Goal: Find specific page/section: Find specific page/section

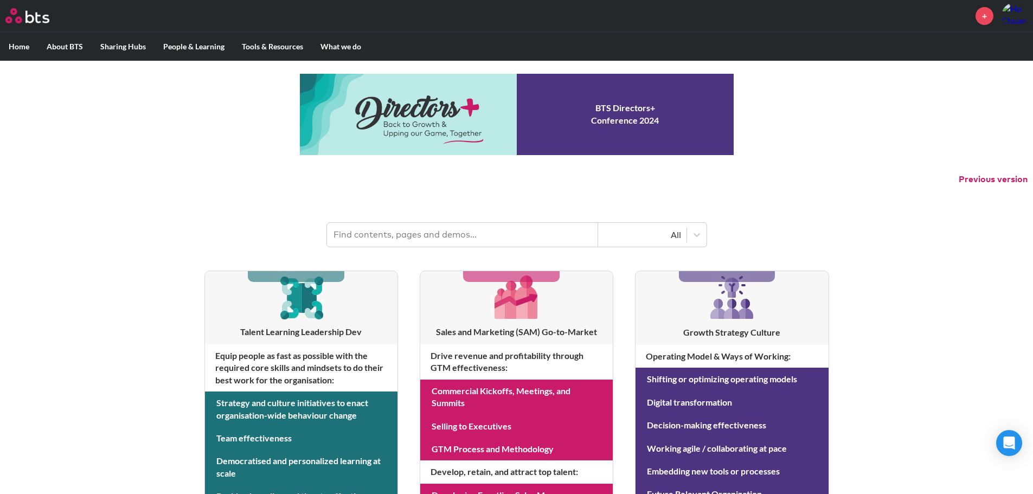
click at [442, 237] on input "text" at bounding box center [462, 235] width 271 height 24
type input "multipliers"
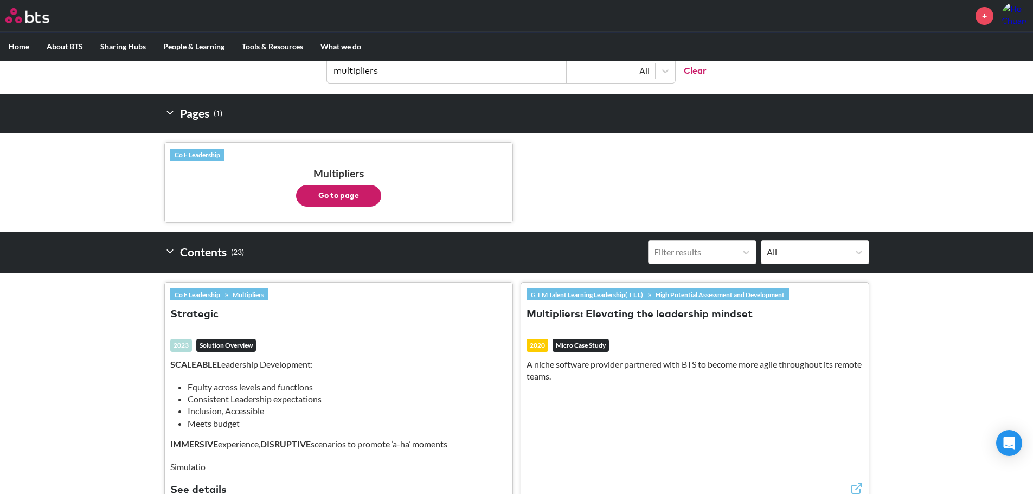
scroll to position [217, 0]
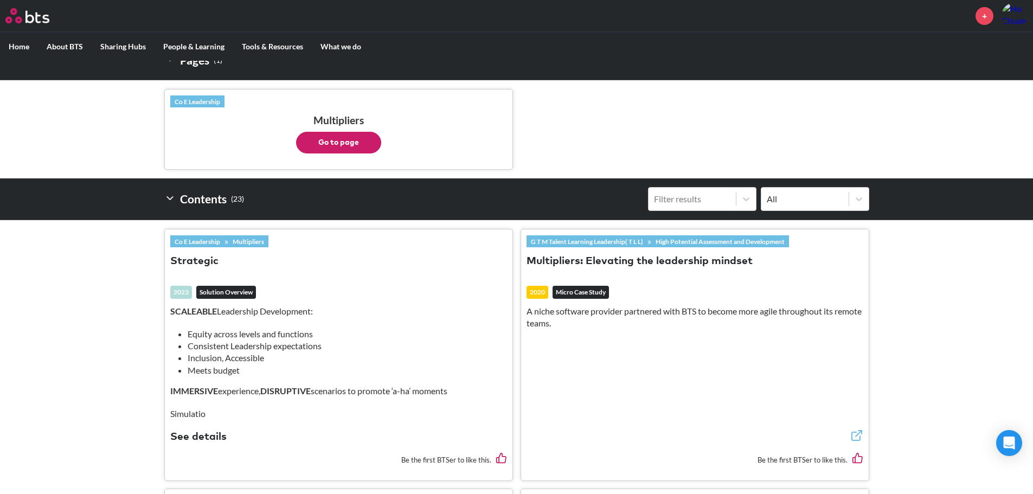
click at [362, 137] on button "Go to page" at bounding box center [338, 143] width 85 height 22
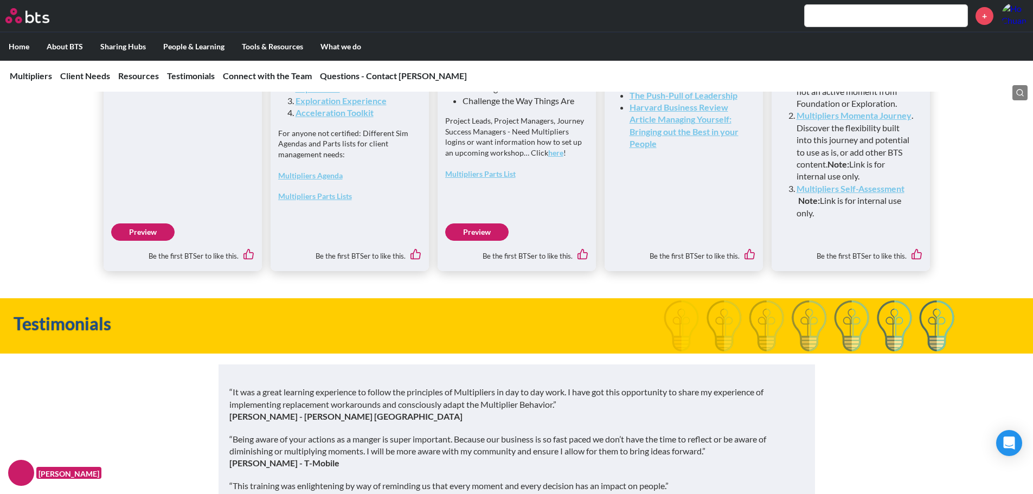
scroll to position [2981, 0]
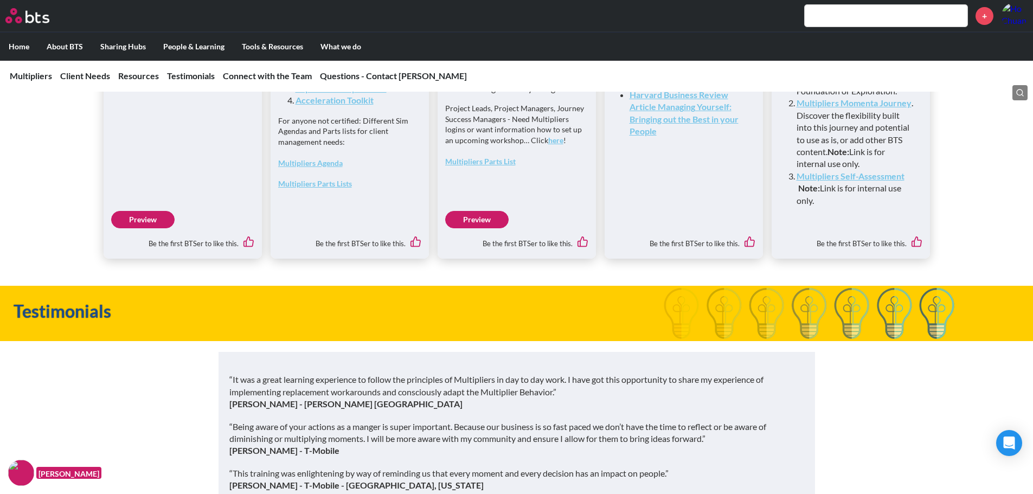
click at [154, 228] on link "Preview" at bounding box center [142, 219] width 63 height 17
